Goal: Navigation & Orientation: Find specific page/section

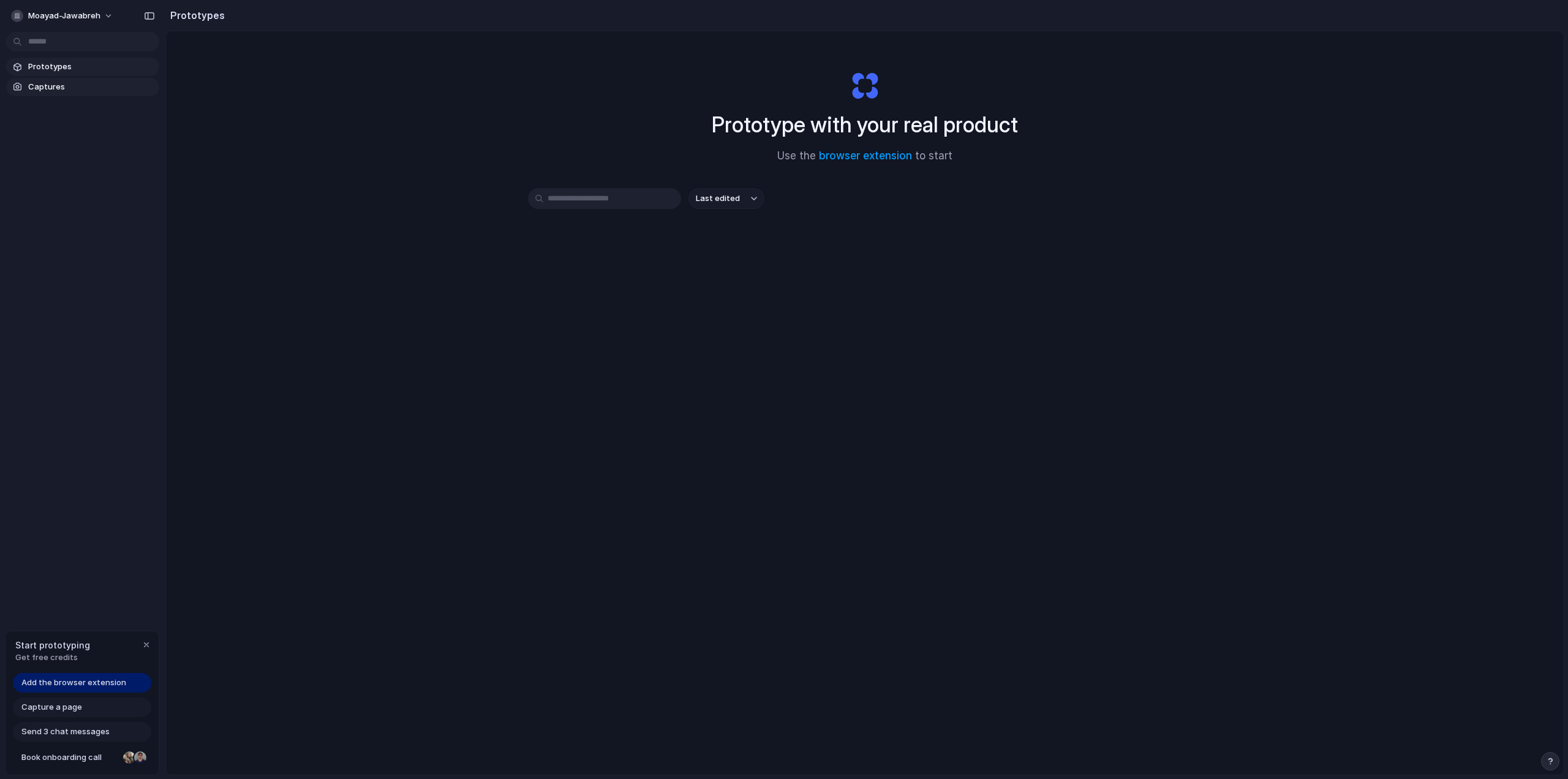
click at [63, 90] on span "Captures" at bounding box center [91, 87] width 127 height 13
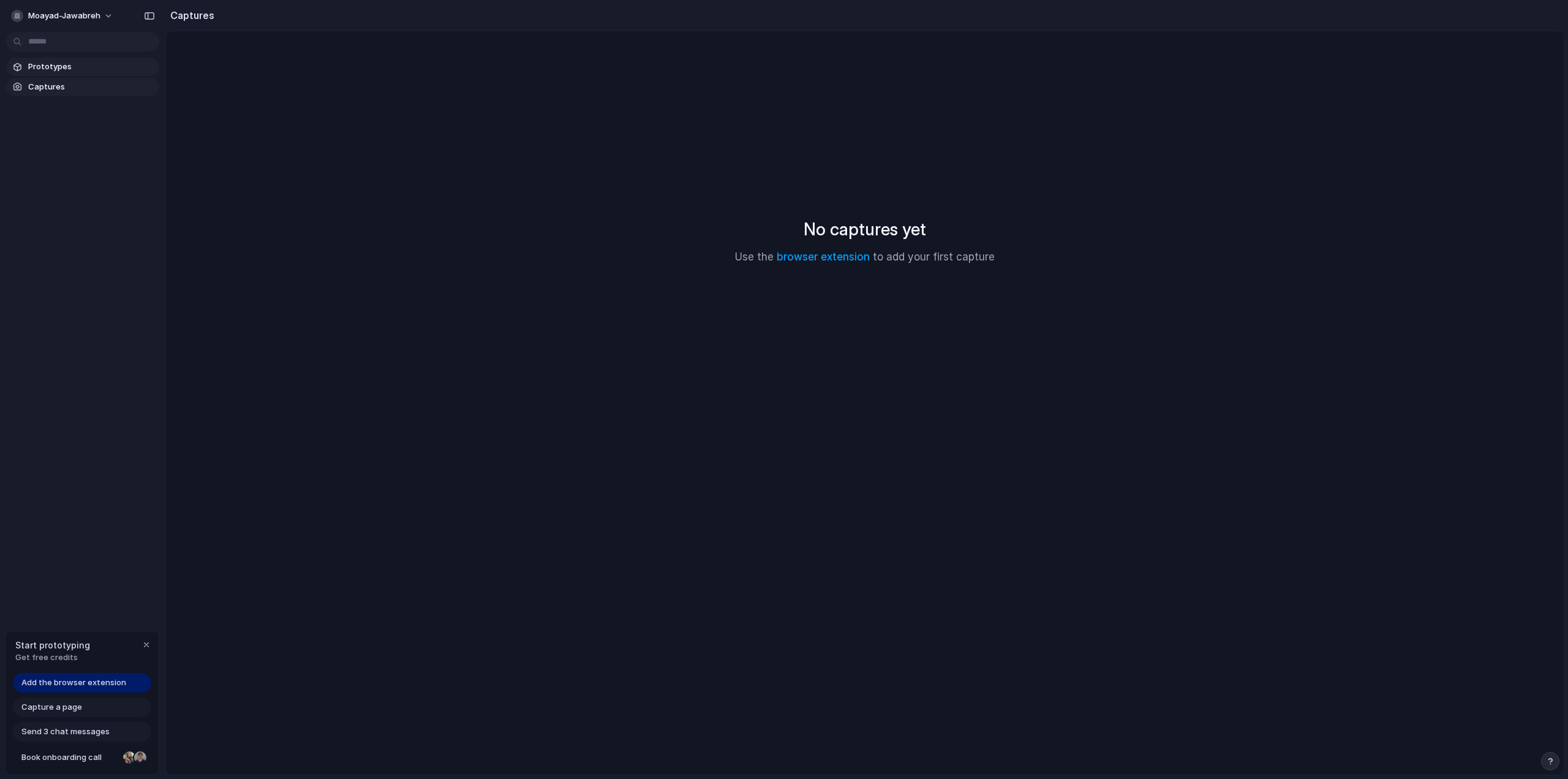
click at [74, 69] on span "Prototypes" at bounding box center [91, 67] width 127 height 13
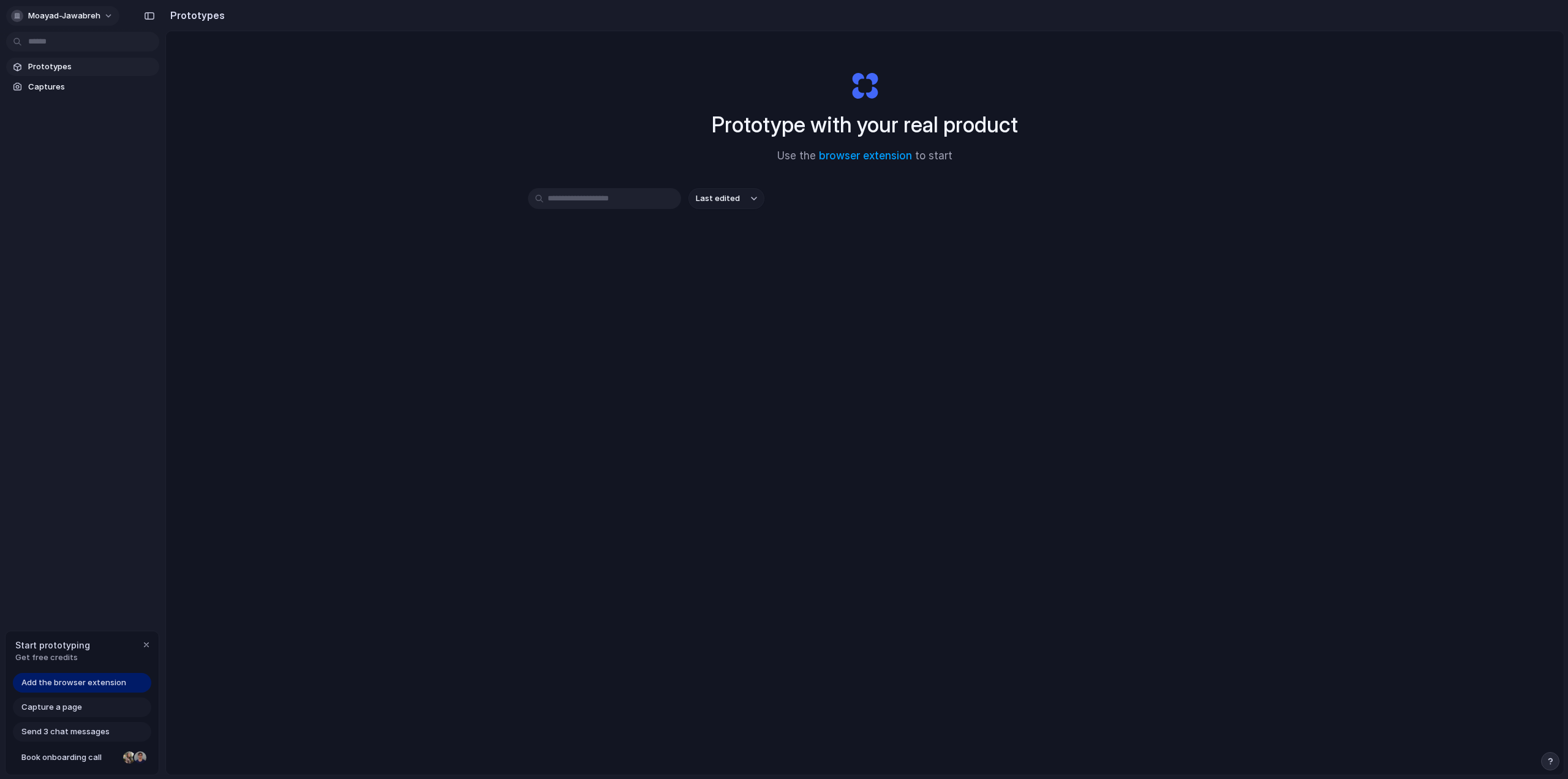
click at [51, 13] on span "moayad-jawabreh" at bounding box center [64, 16] width 72 height 13
drag, startPoint x: 729, startPoint y: 540, endPoint x: 528, endPoint y: 586, distance: 206.2
click at [728, 540] on div "Settings Invite members Change theme Sign out" at bounding box center [784, 389] width 1568 height 779
click at [143, 645] on div "button" at bounding box center [146, 644] width 10 height 10
click at [1045, 252] on div "Last edited" at bounding box center [864, 242] width 674 height 108
